Goal: Find specific page/section: Find specific page/section

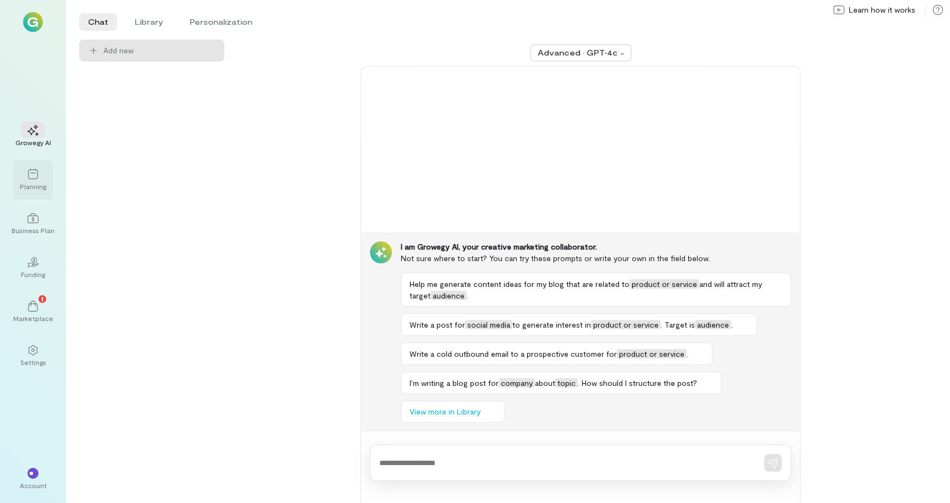
click at [38, 178] on div at bounding box center [33, 173] width 24 height 16
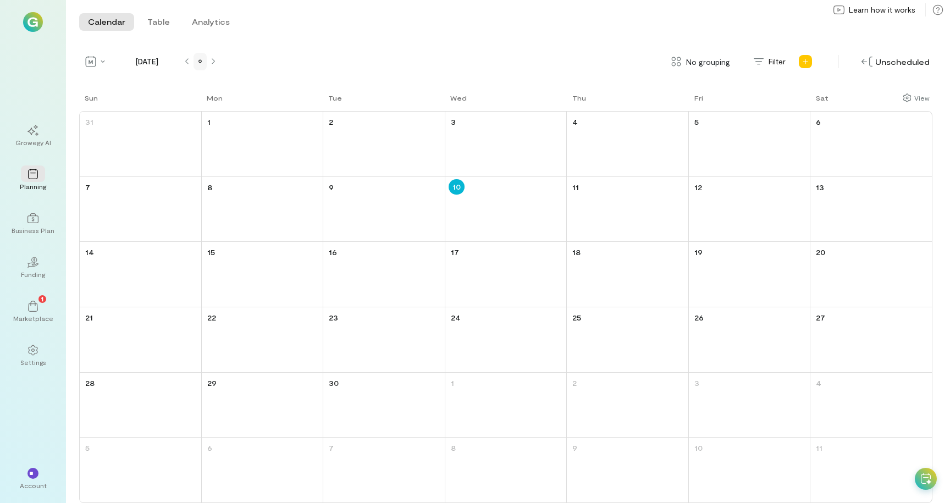
click at [198, 58] on icon at bounding box center [199, 61] width 3 height 7
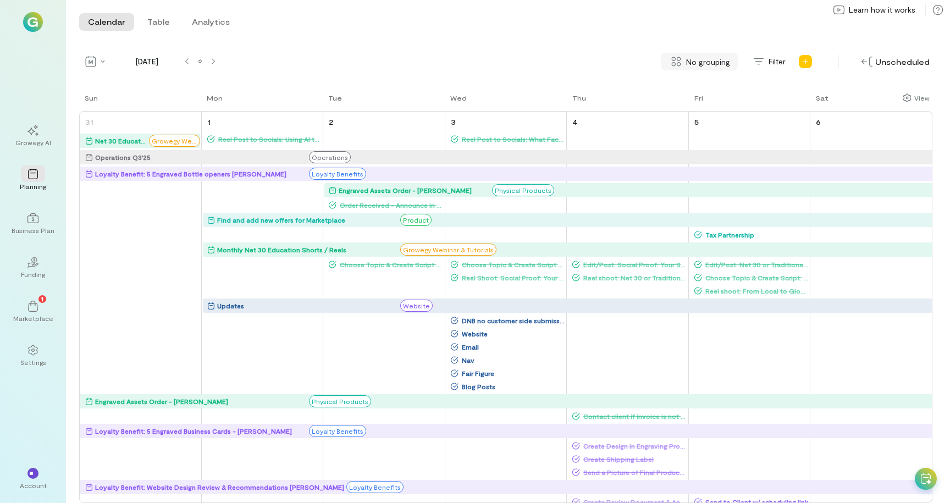
click at [687, 65] on div "No grouping" at bounding box center [699, 62] width 77 height 18
click at [706, 86] on span "By campaign" at bounding box center [704, 85] width 65 height 11
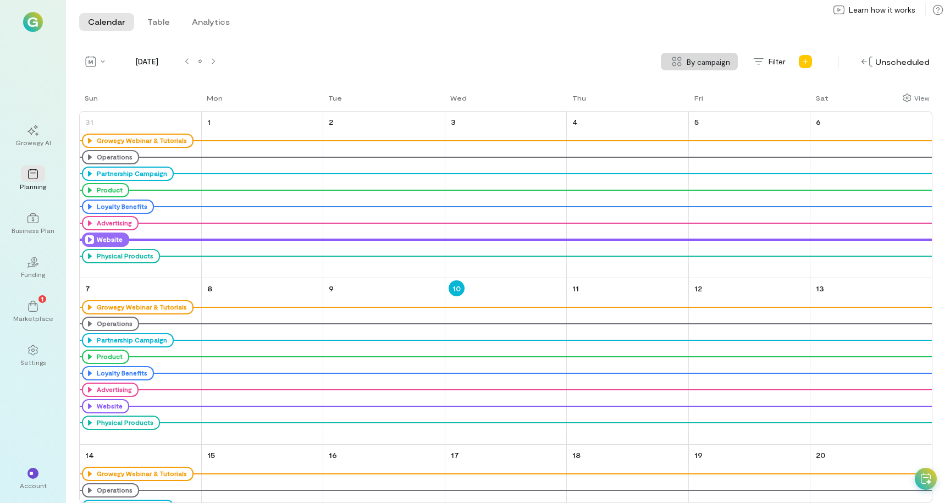
click at [90, 241] on icon at bounding box center [89, 239] width 9 height 9
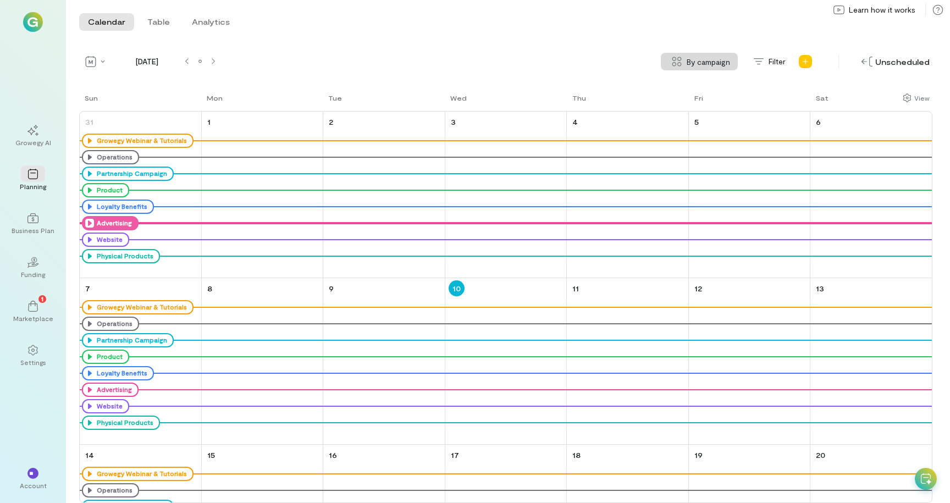
click at [87, 226] on icon at bounding box center [89, 223] width 9 height 9
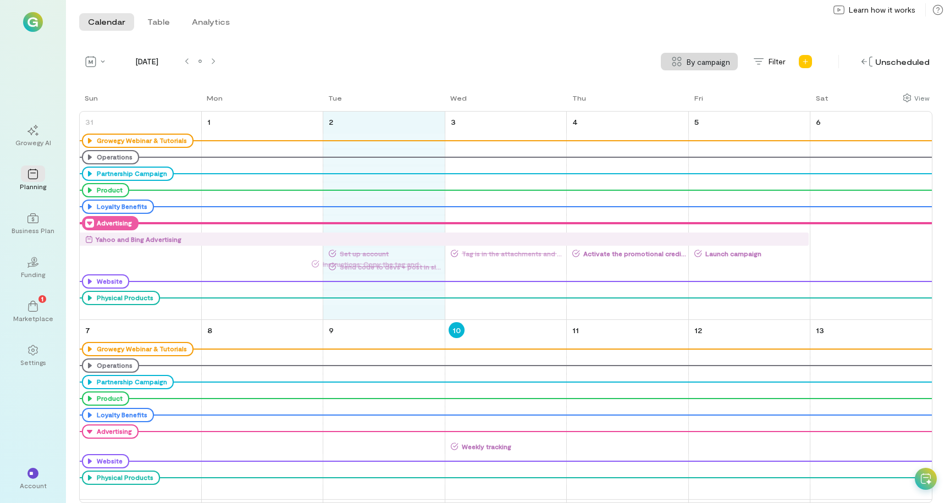
drag, startPoint x: 142, startPoint y: 256, endPoint x: 369, endPoint y: 265, distance: 226.6
click at [369, 265] on div "Sun Mon Tue Wed Thu Fri Sat 31 Growegy Webinar & Tutorials Operations Partnersh…" at bounding box center [505, 297] width 853 height 411
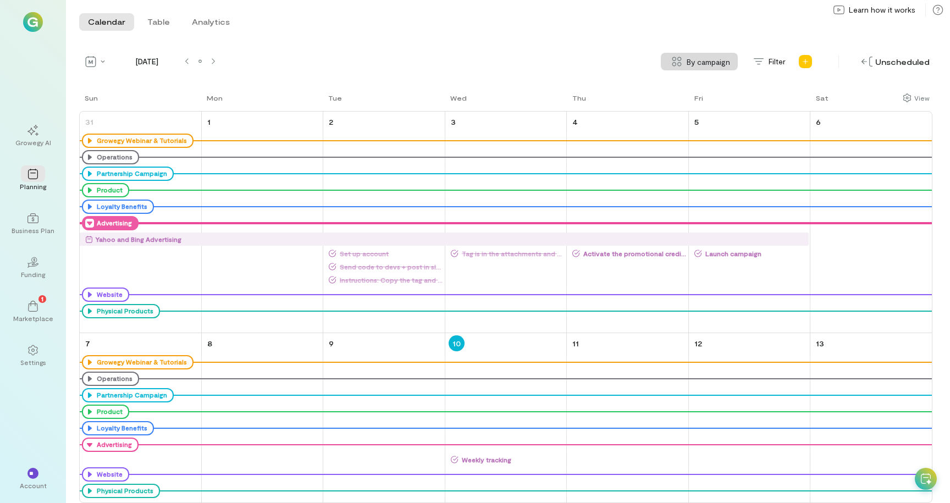
click at [518, 63] on div "[DATE] By campaign Filter Unscheduled" at bounding box center [505, 62] width 853 height 18
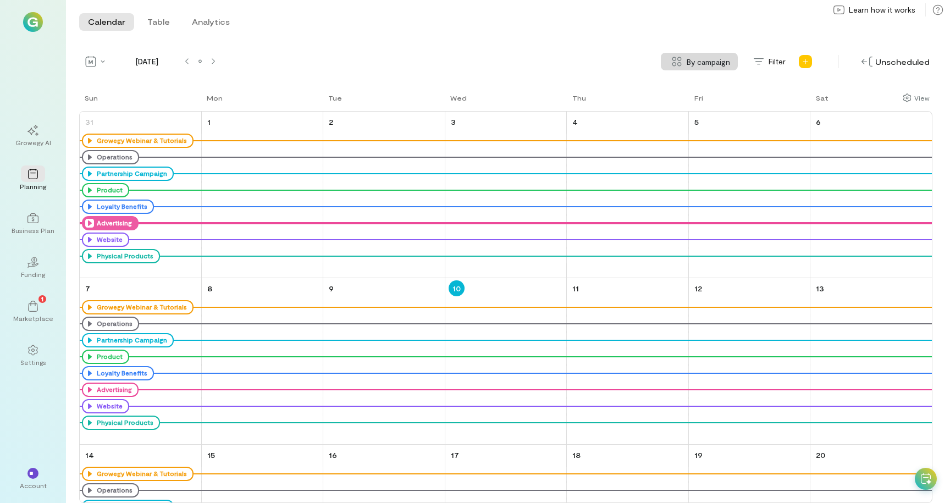
click at [89, 223] on icon at bounding box center [89, 223] width 9 height 9
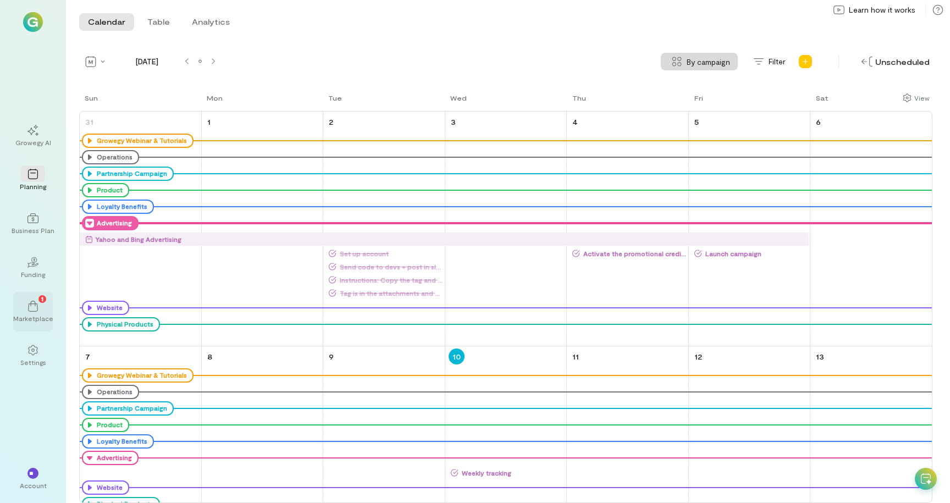
click at [31, 314] on div "Marketplace" at bounding box center [33, 318] width 40 height 9
